Goal: Transaction & Acquisition: Purchase product/service

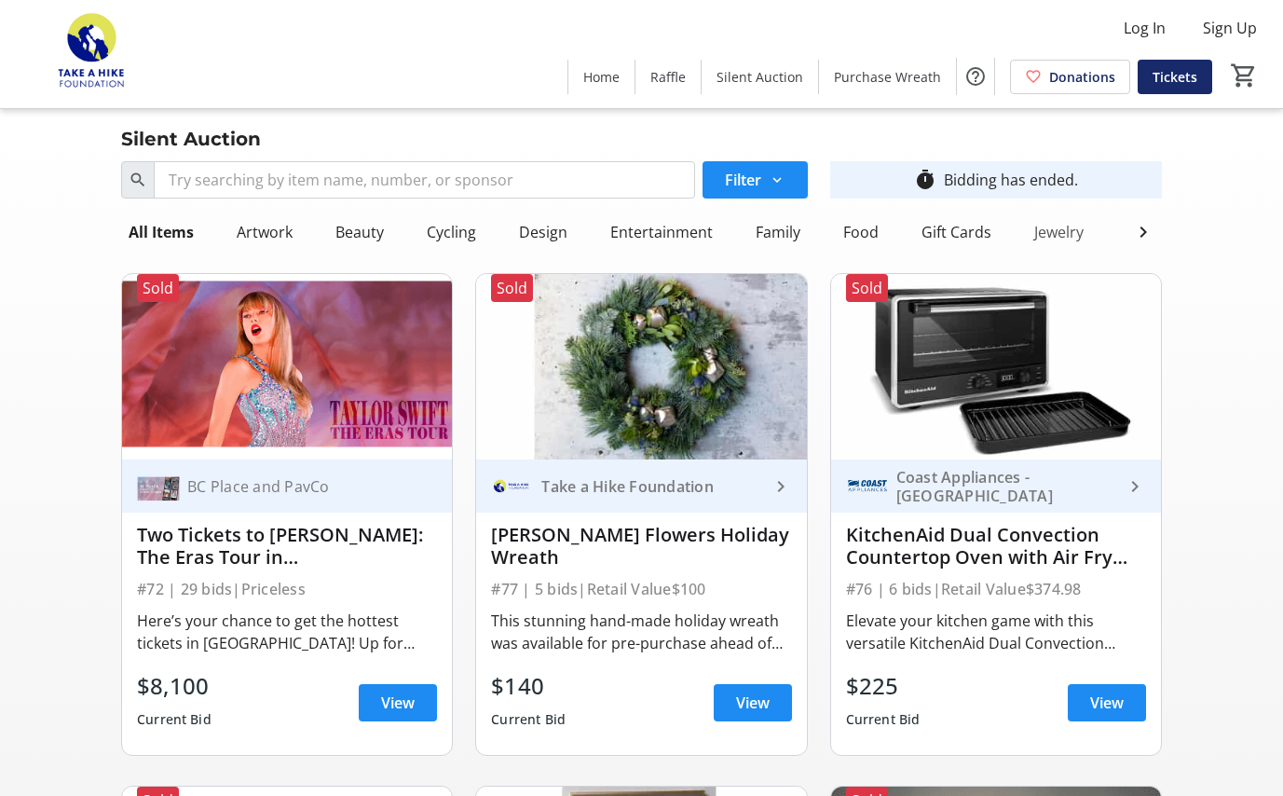
click at [1059, 231] on div "Jewelry" at bounding box center [1059, 231] width 64 height 37
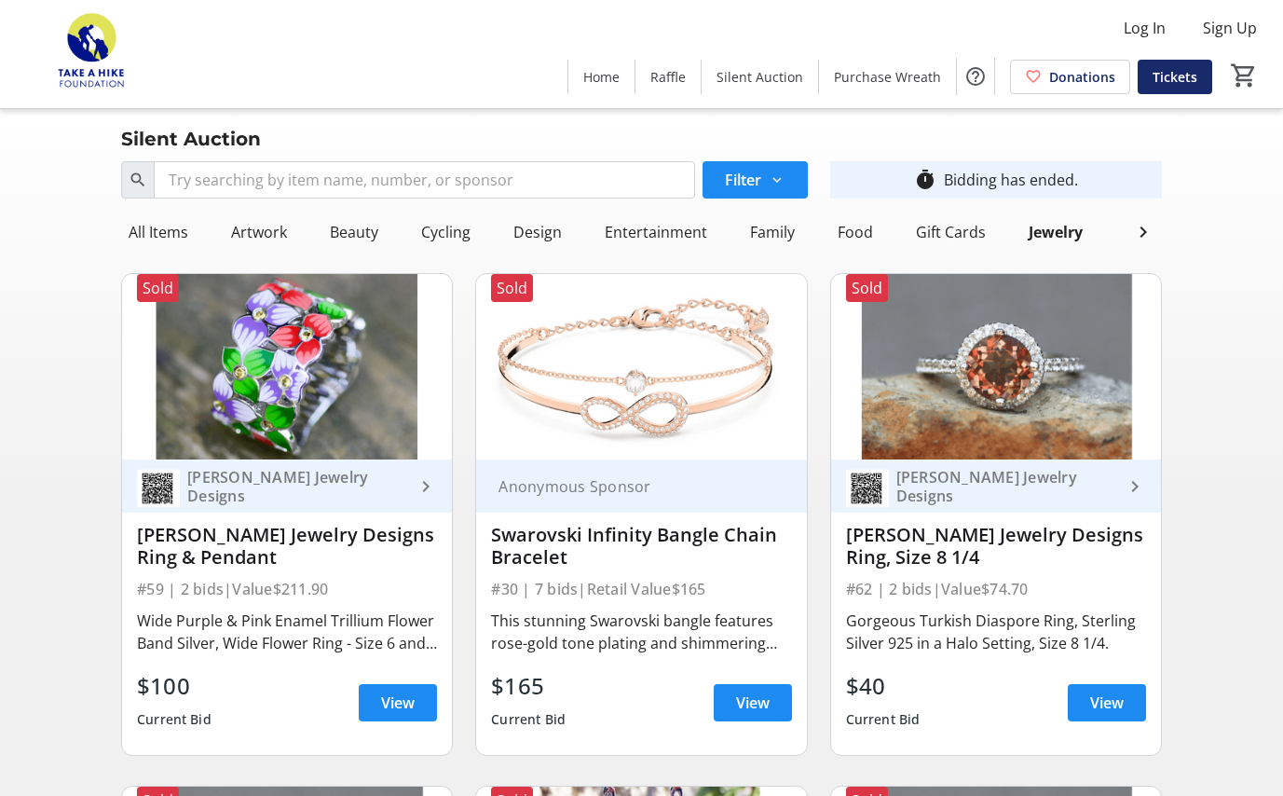
click at [565, 554] on div "Swarovski Infinity Bangle Chain Bracelet" at bounding box center [641, 546] width 300 height 45
click at [759, 707] on span "View" at bounding box center [753, 702] width 34 height 22
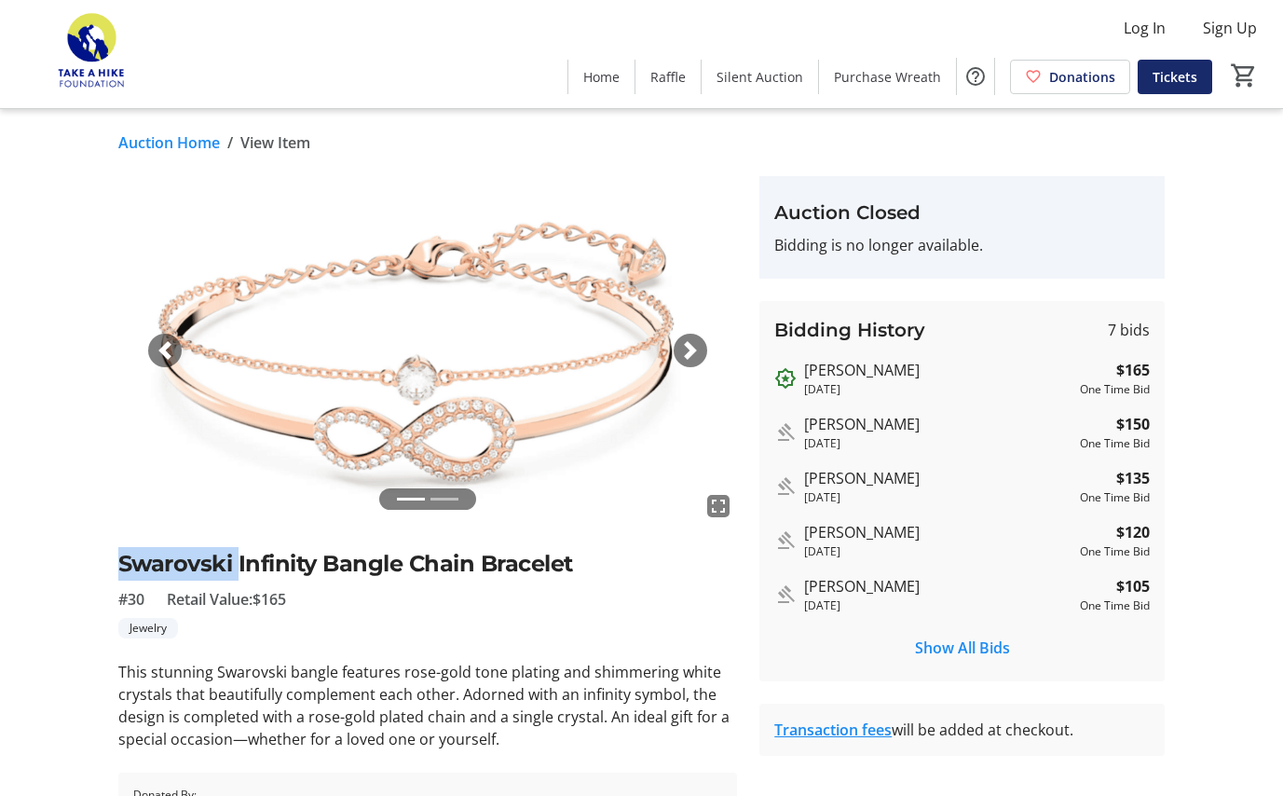
drag, startPoint x: 239, startPoint y: 563, endPoint x: 114, endPoint y: 570, distance: 125.1
click at [114, 570] on tr-auction-item-ui "fullscreen fullscreen Previous Next Swarovski Infinity Bangle Chain Bracelet #3…" at bounding box center [428, 509] width 642 height 667
copy h2 "Swarovski"
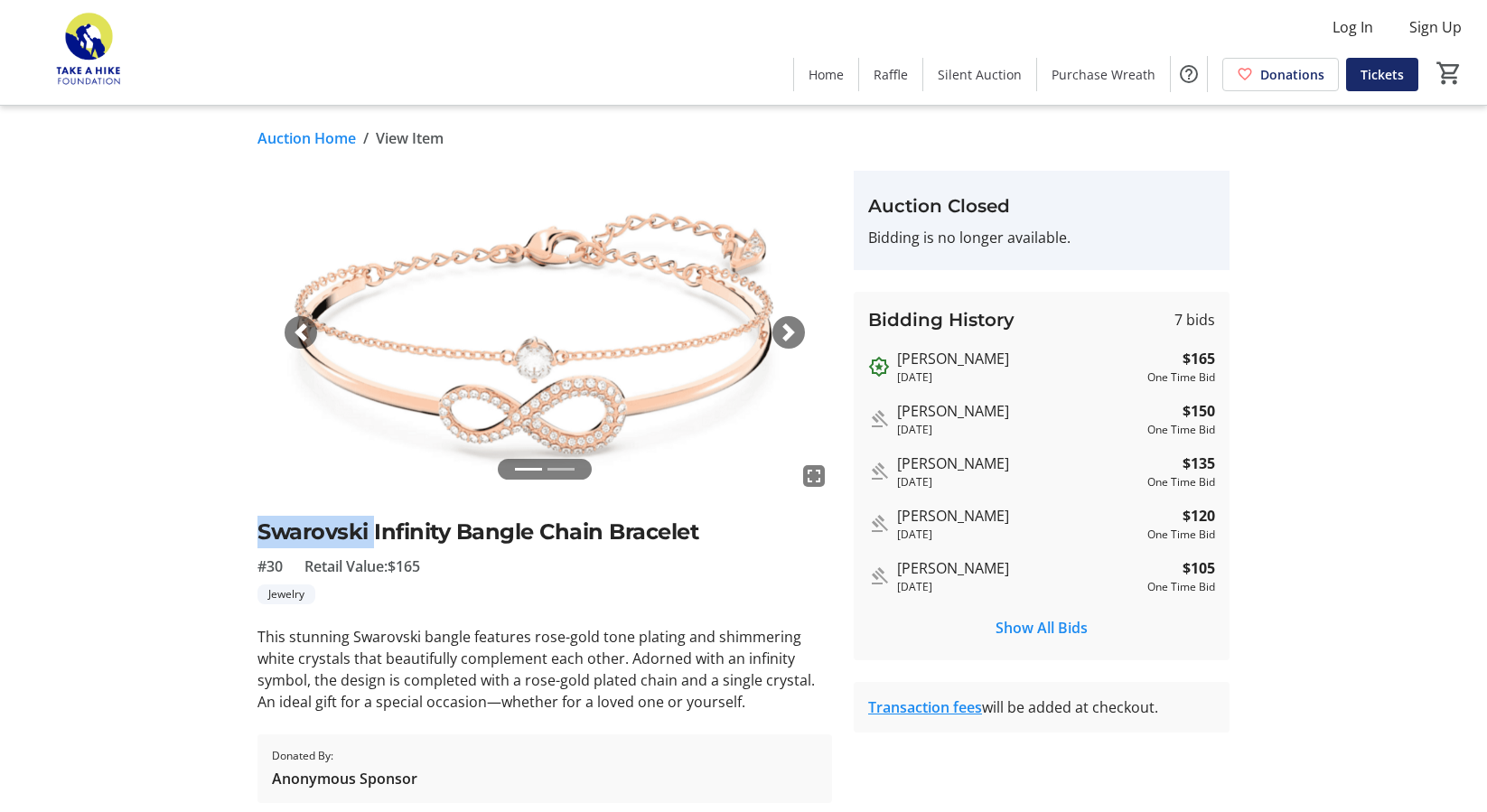
click at [786, 336] on span "button" at bounding box center [788, 332] width 18 height 18
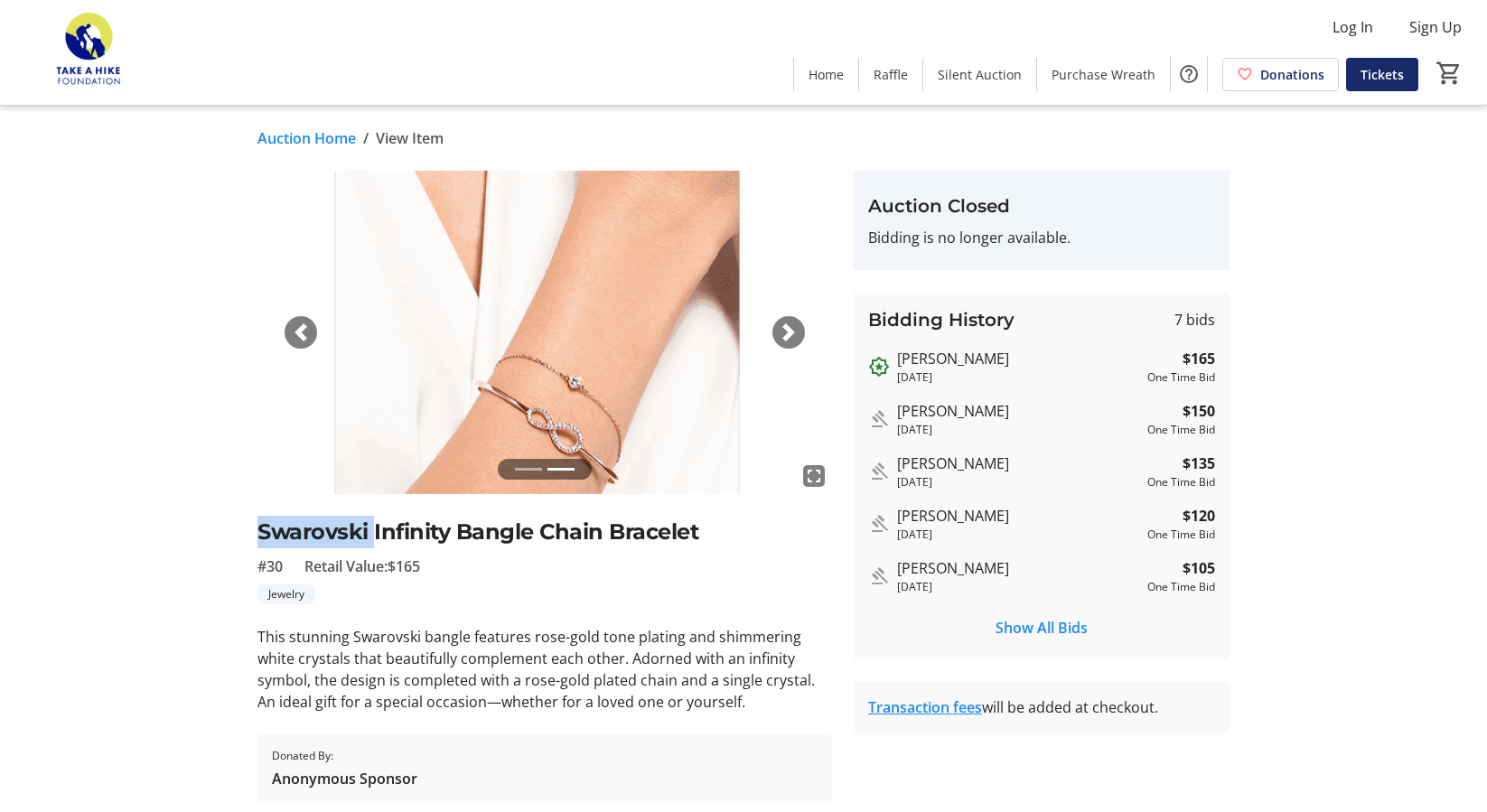
scroll to position [60, 0]
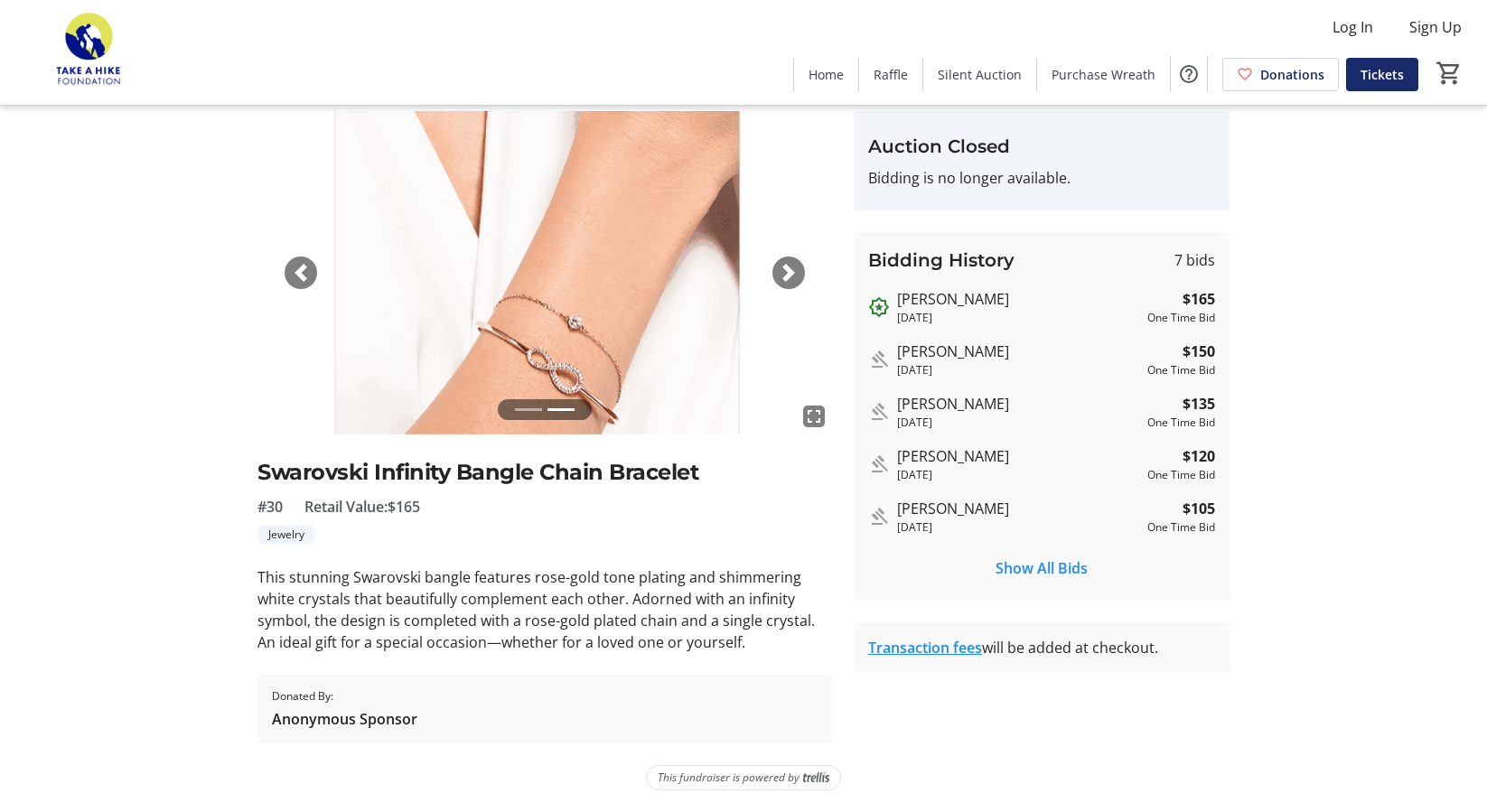
click at [352, 578] on p "This stunning Swarovski bangle features rose-gold tone plating and shimmering w…" at bounding box center [545, 609] width 575 height 86
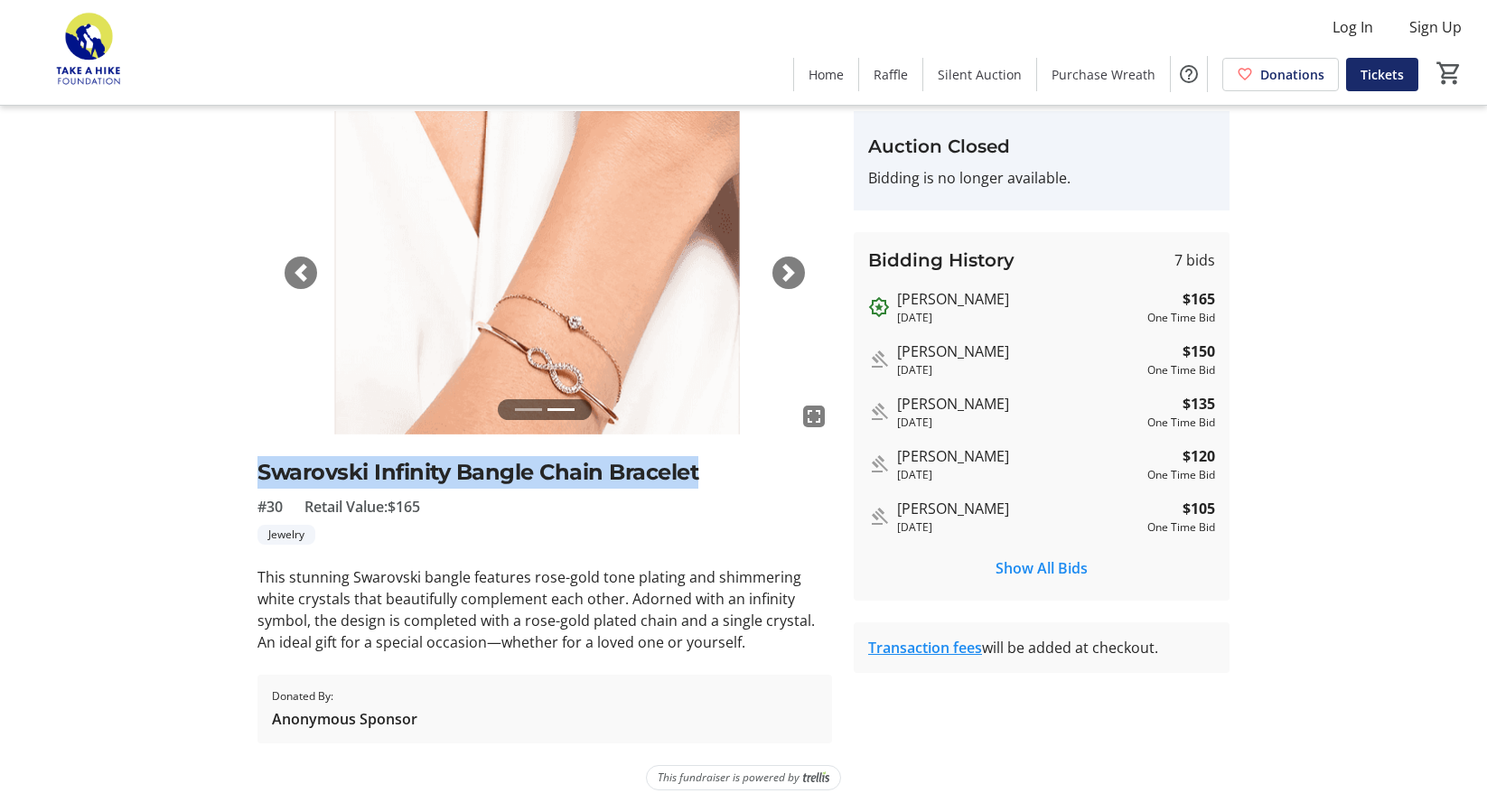
drag, startPoint x: 735, startPoint y: 479, endPoint x: 253, endPoint y: 460, distance: 482.4
click at [252, 459] on tr-auction-item-ui "fullscreen fullscreen Previous Next Swarovski Infinity Bangle Chain Bracelet #3…" at bounding box center [544, 427] width 596 height 632
copy h2 "Swarovski Infinity Bangle Chain Bracelet"
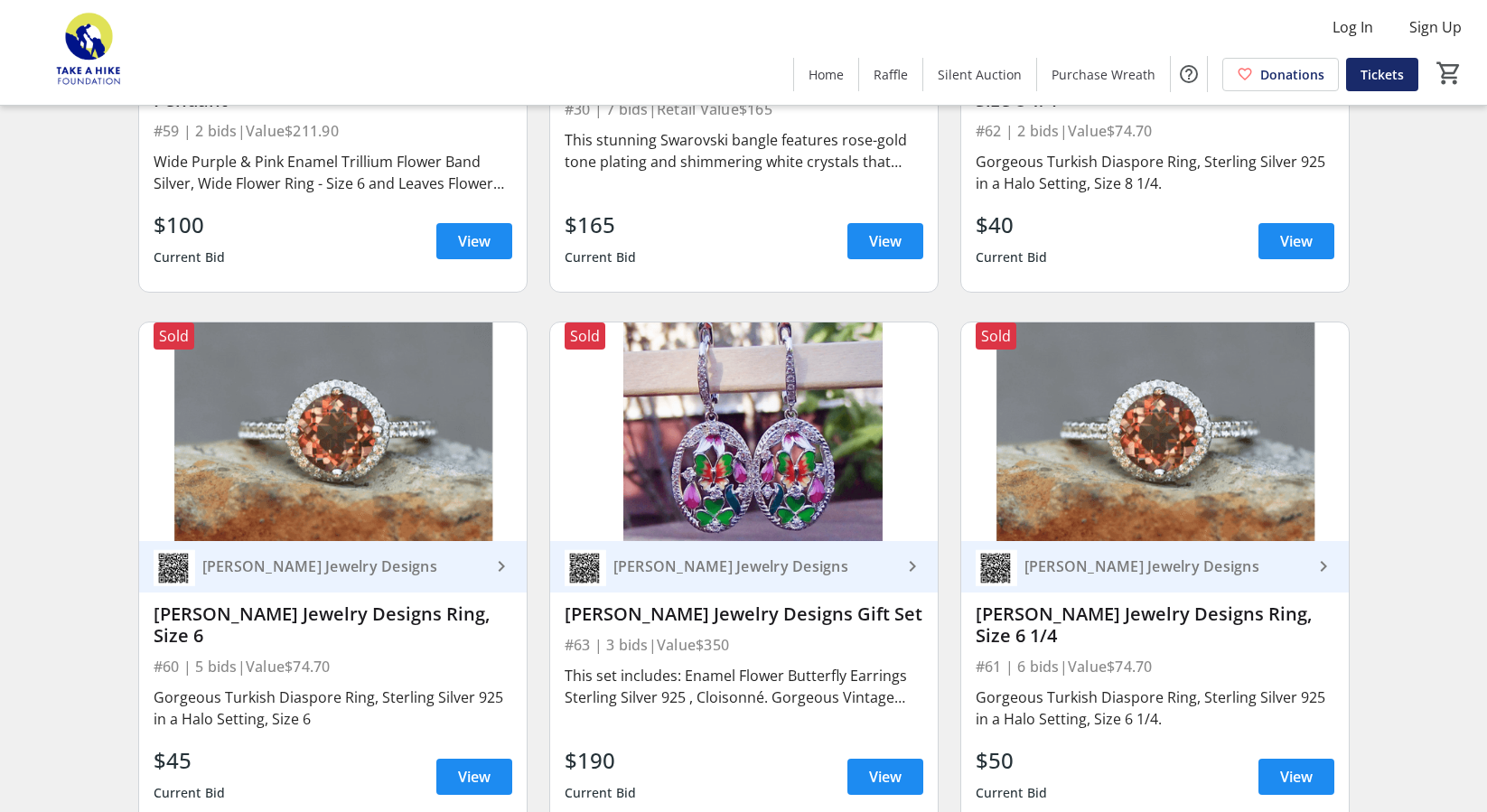
scroll to position [476, 0]
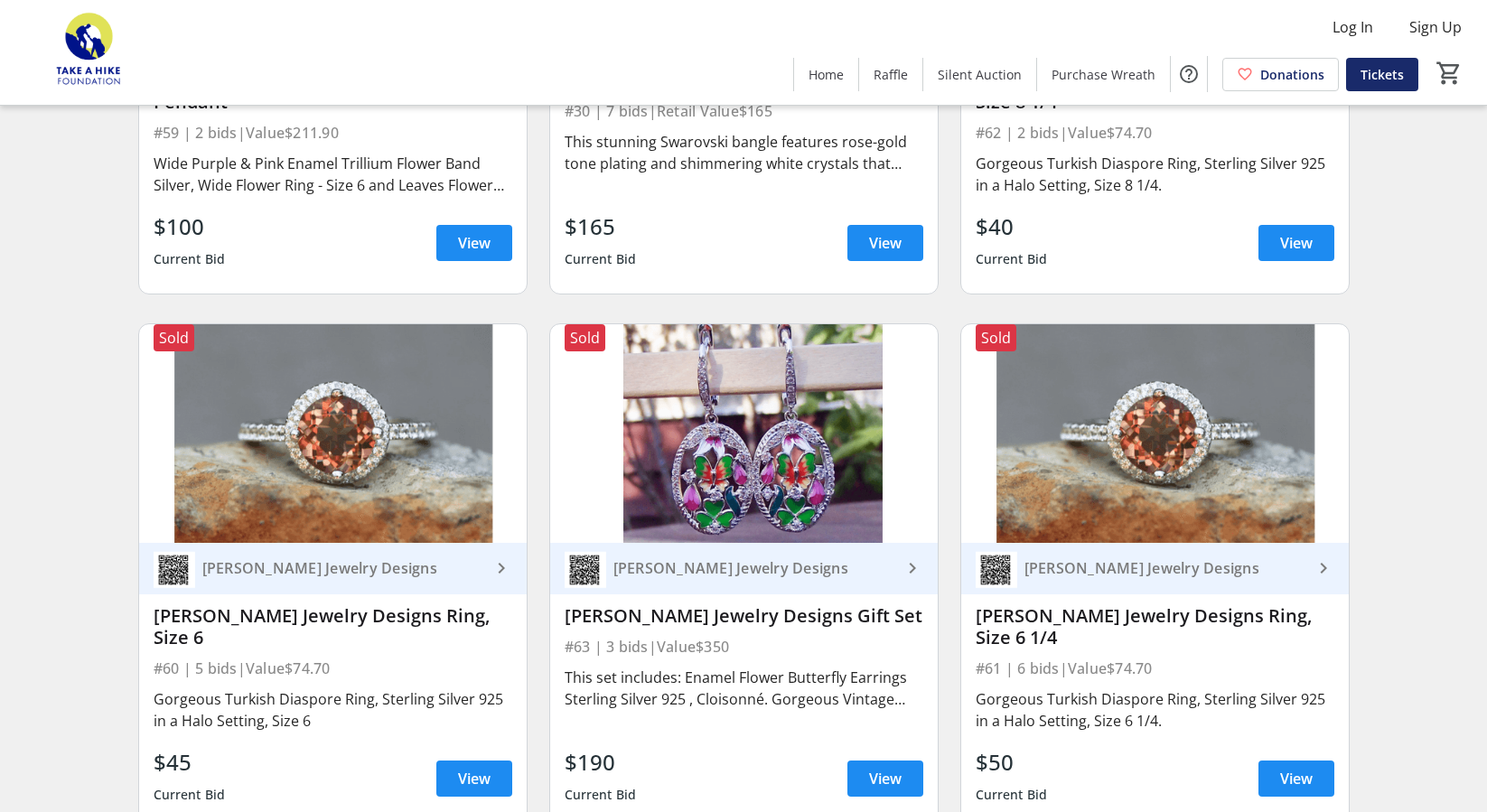
click at [717, 433] on img at bounding box center [744, 433] width 388 height 218
click at [860, 757] on span at bounding box center [885, 778] width 76 height 44
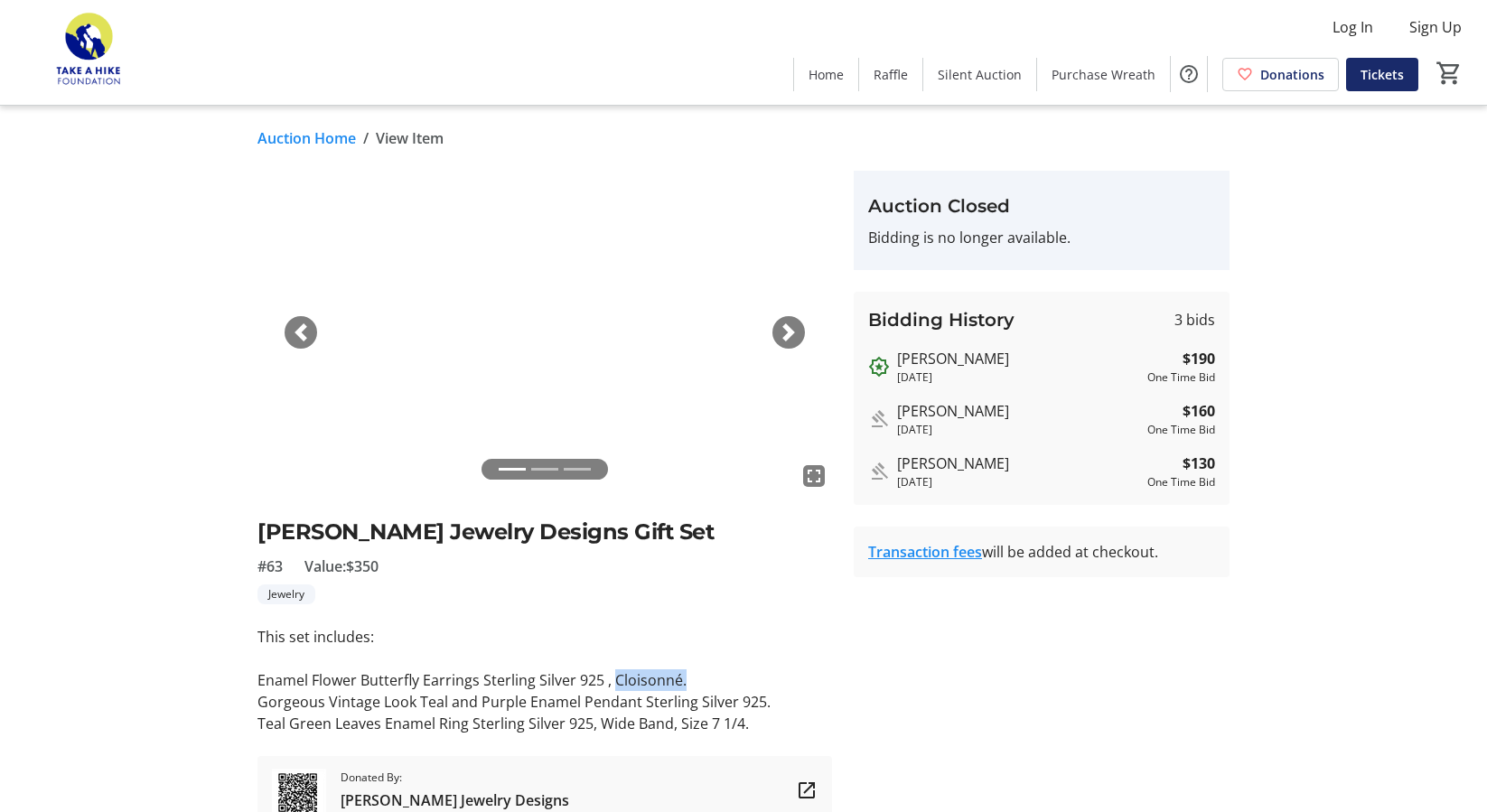
drag, startPoint x: 685, startPoint y: 671, endPoint x: 614, endPoint y: 671, distance: 71.0
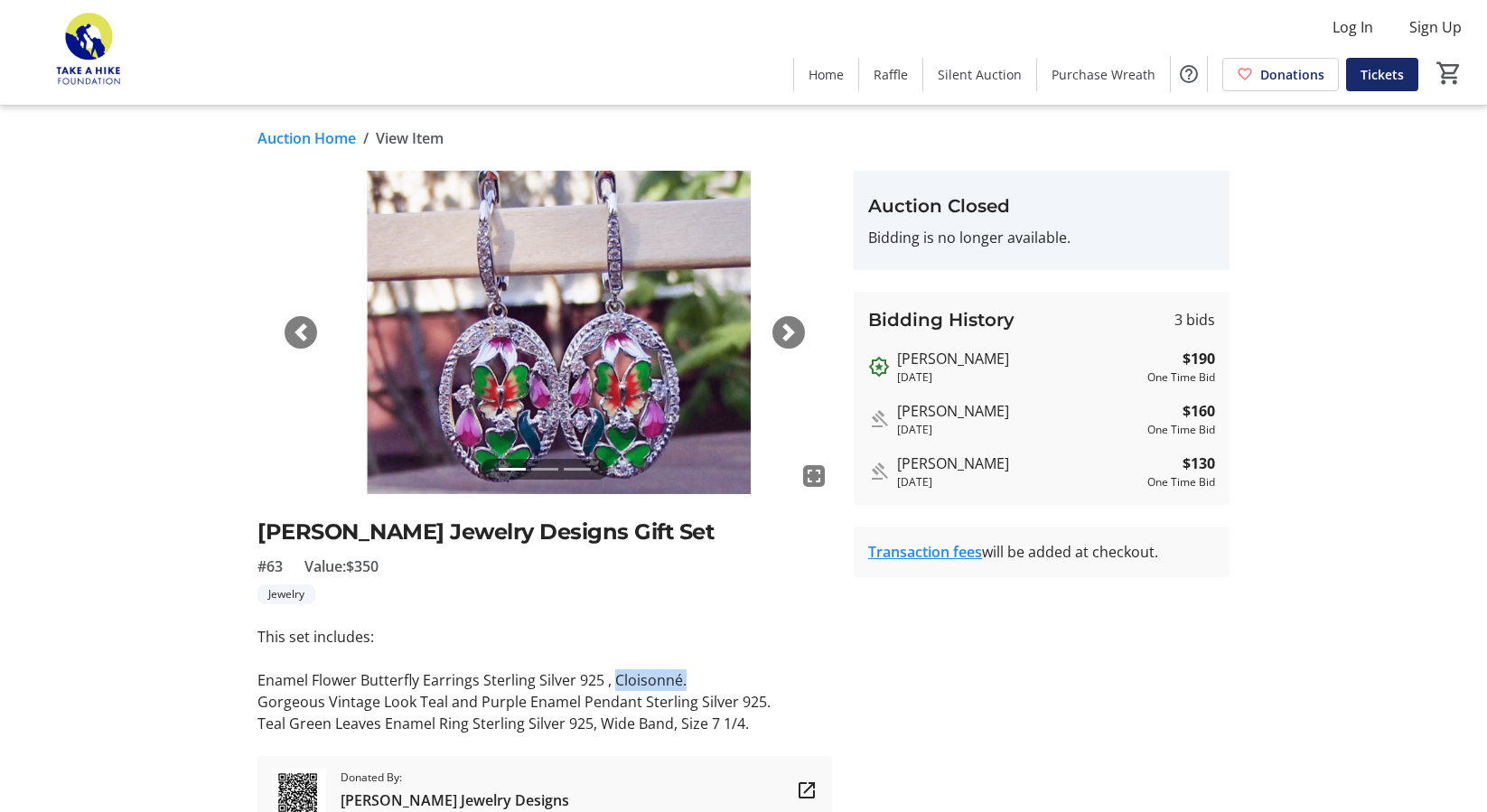
click at [614, 671] on p "Enamel Flower Butterfly Earrings Sterling Silver 925 , Cloisonné." at bounding box center [545, 679] width 575 height 21
copy p "Cloisonné."
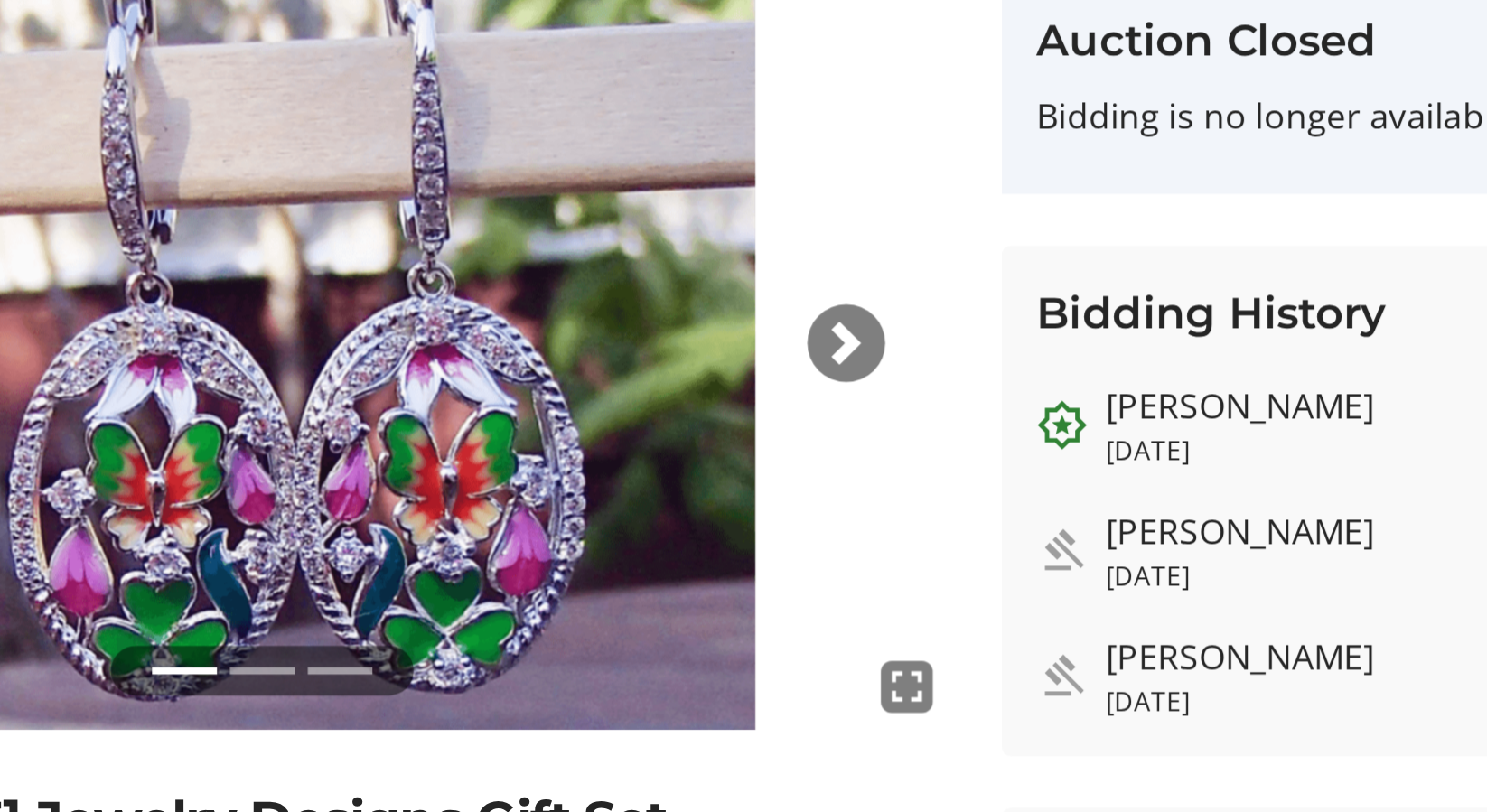
click at [776, 331] on div "Next" at bounding box center [789, 332] width 33 height 33
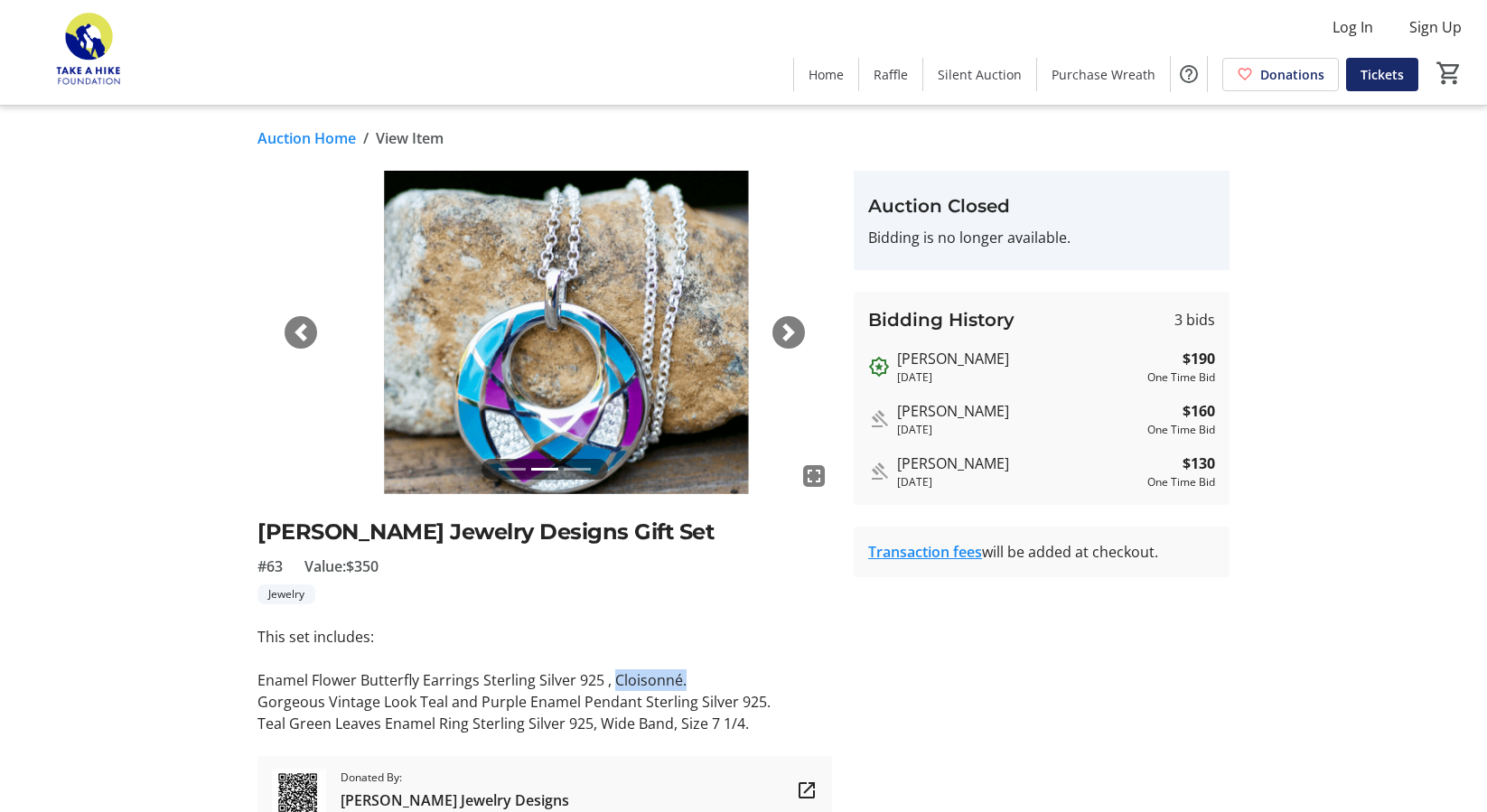
click at [790, 335] on span "button" at bounding box center [788, 332] width 18 height 18
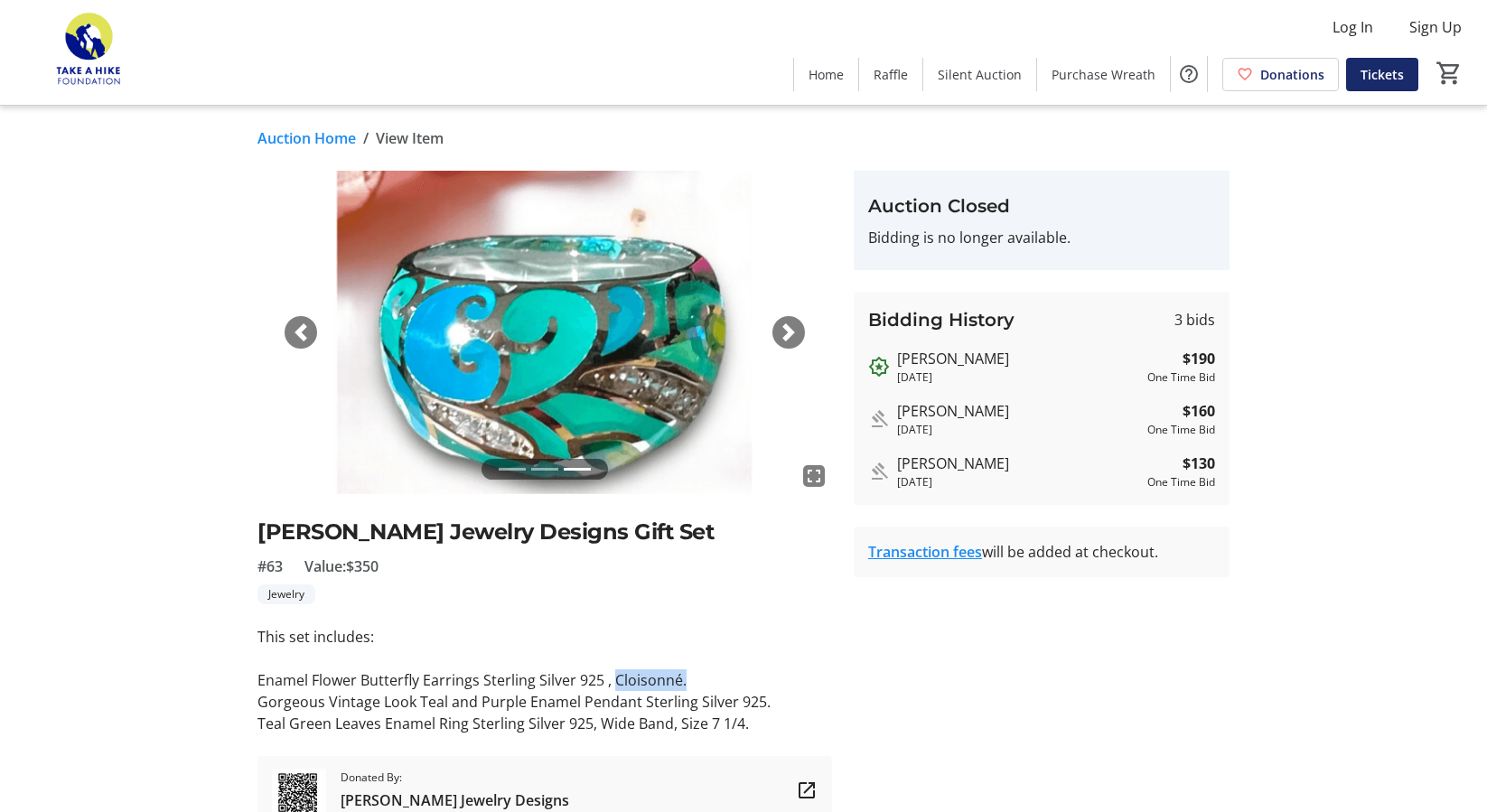
click at [798, 333] on div "Next" at bounding box center [789, 332] width 33 height 33
